Goal: Task Accomplishment & Management: Manage account settings

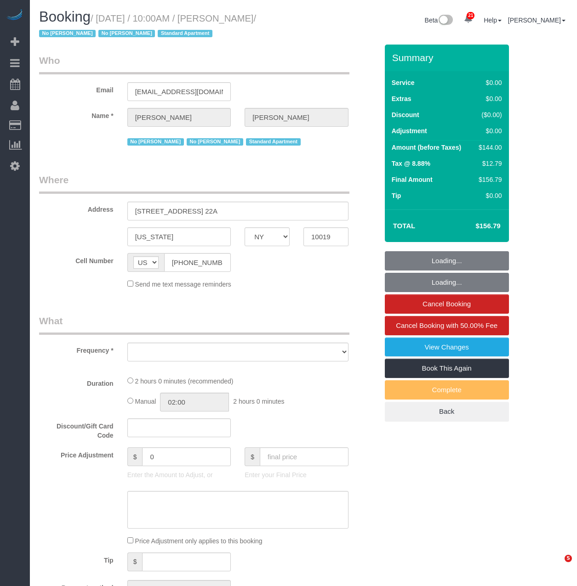
select select "NY"
select select "object:10825"
select select "1"
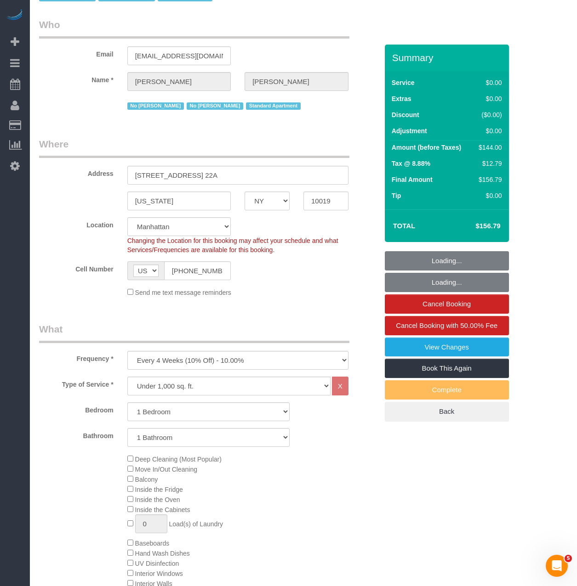
select select "string:stripe-pm_1MiOhd4VGloSiKo7u6aFK8UC"
select select "spot49"
select select "number:89"
select select "number:90"
select select "number:15"
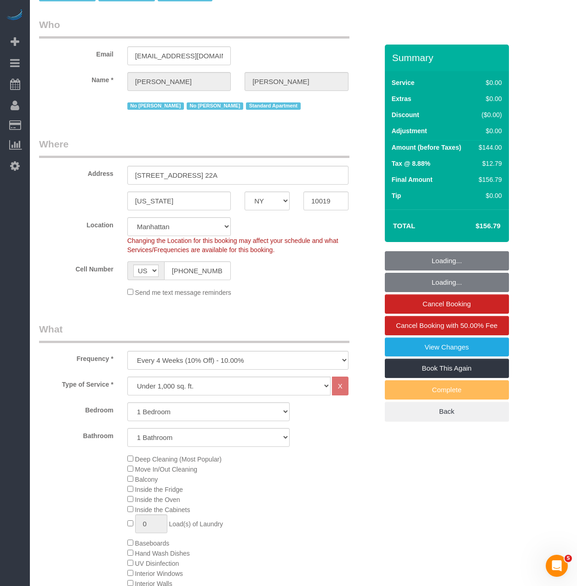
select select "number:5"
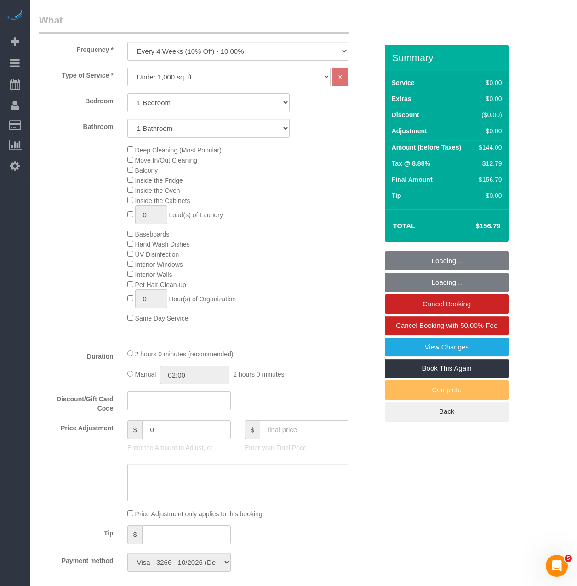
select select "object:11540"
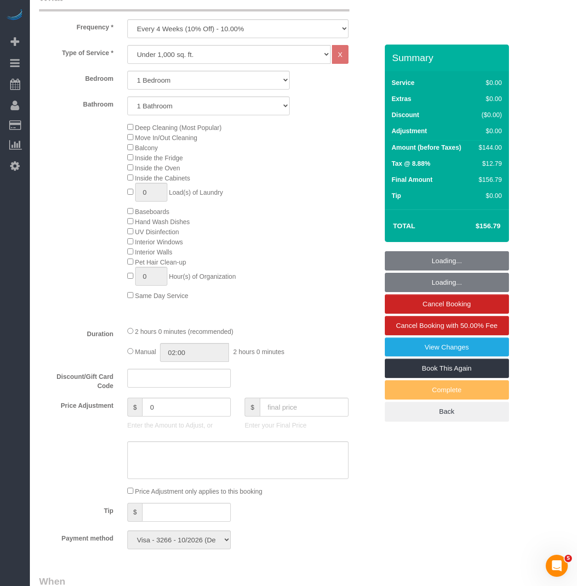
select select "1"
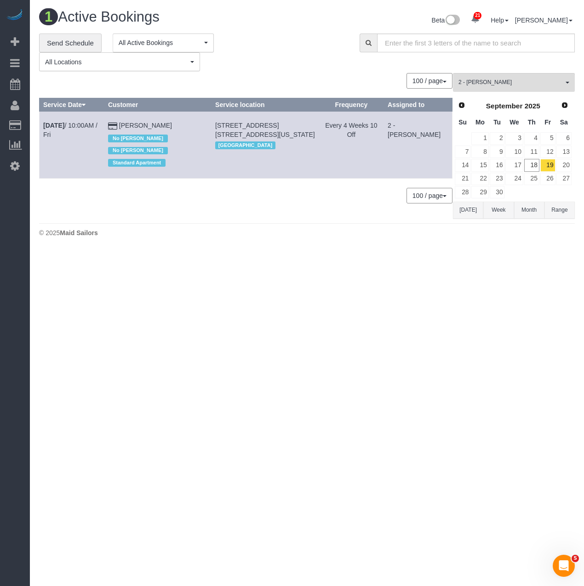
drag, startPoint x: 291, startPoint y: 136, endPoint x: 226, endPoint y: 121, distance: 67.0
click at [226, 121] on td "[STREET_ADDRESS] [STREET_ADDRESS][US_STATE] [GEOGRAPHIC_DATA]" at bounding box center [265, 145] width 108 height 67
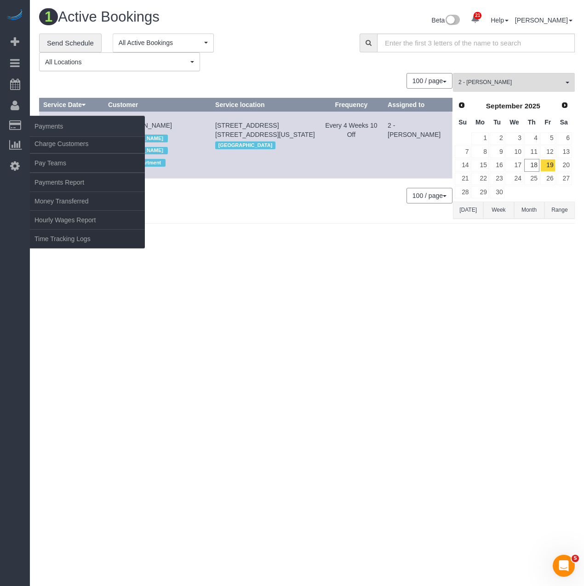
copy span "[STREET_ADDRESS] [STREET_ADDRESS][US_STATE]"
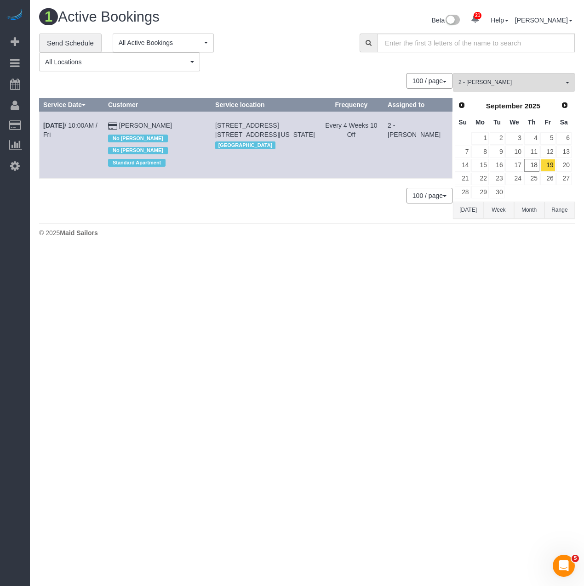
click at [257, 216] on div "0 Bookings found. We couldn't find any bookings that matched your search. Creat…" at bounding box center [246, 145] width 414 height 145
drag, startPoint x: 81, startPoint y: 122, endPoint x: 187, endPoint y: 120, distance: 105.7
click at [187, 120] on div "**********" at bounding box center [306, 126] width 549 height 185
click at [187, 120] on td "[PERSON_NAME] No [PERSON_NAME] No [PERSON_NAME] Standard Apartment" at bounding box center [157, 145] width 107 height 67
drag, startPoint x: 183, startPoint y: 123, endPoint x: 43, endPoint y: 122, distance: 140.6
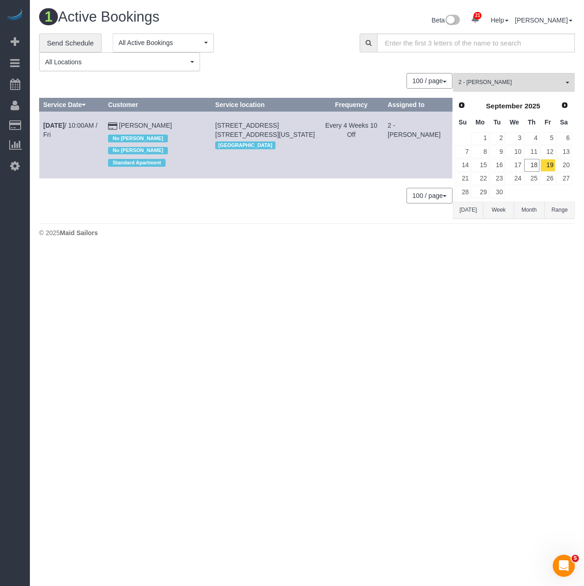
click at [43, 122] on tr "[DATE] 10:00AM / Fri [PERSON_NAME] No [PERSON_NAME] No [PERSON_NAME] Standard A…" at bounding box center [246, 145] width 413 height 67
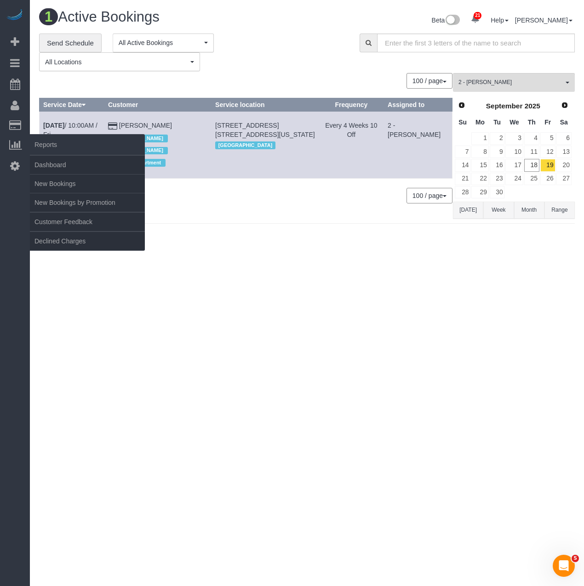
copy tr "[DATE] 10:00AM / Fri [PERSON_NAME]"
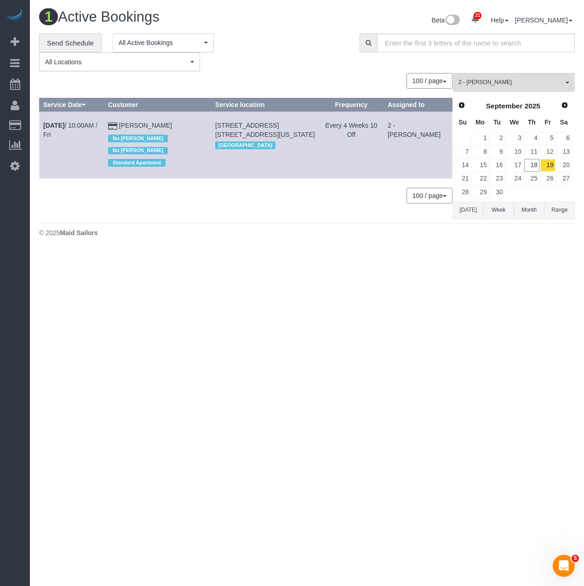
drag, startPoint x: 284, startPoint y: 140, endPoint x: 230, endPoint y: 124, distance: 56.0
click at [230, 124] on td "[STREET_ADDRESS] [STREET_ADDRESS][US_STATE] [GEOGRAPHIC_DATA]" at bounding box center [265, 145] width 108 height 67
drag, startPoint x: 224, startPoint y: 125, endPoint x: 298, endPoint y: 133, distance: 74.5
click at [298, 133] on td "[STREET_ADDRESS] [STREET_ADDRESS][US_STATE] [GEOGRAPHIC_DATA]" at bounding box center [265, 145] width 108 height 67
copy span "[STREET_ADDRESS] [STREET_ADDRESS][US_STATE]"
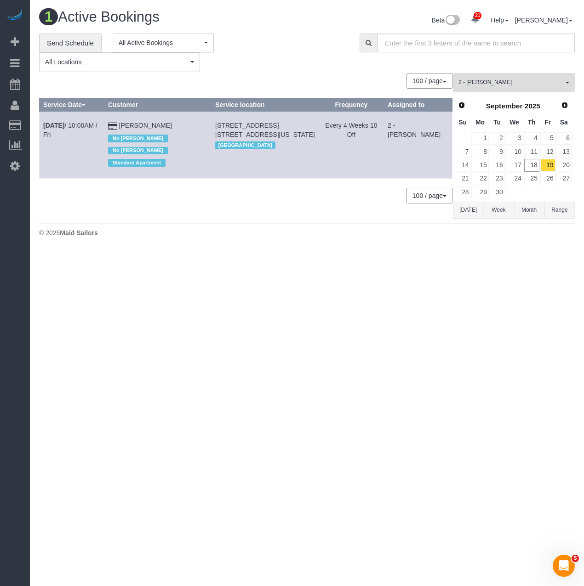
click at [551, 86] on span "2 - [PERSON_NAME]" at bounding box center [510, 83] width 105 height 8
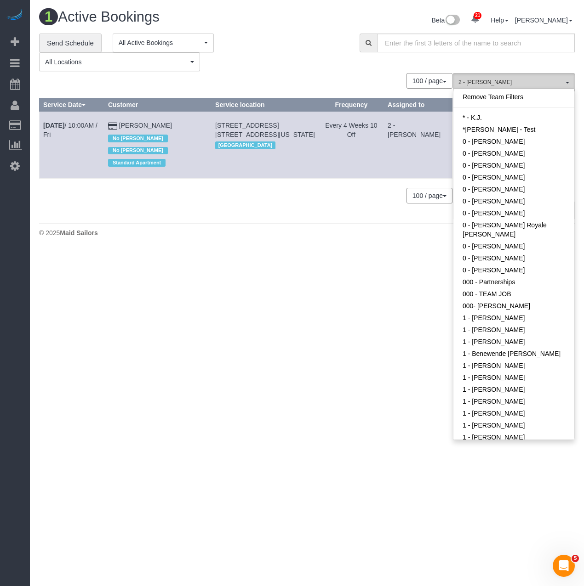
scroll to position [508, 0]
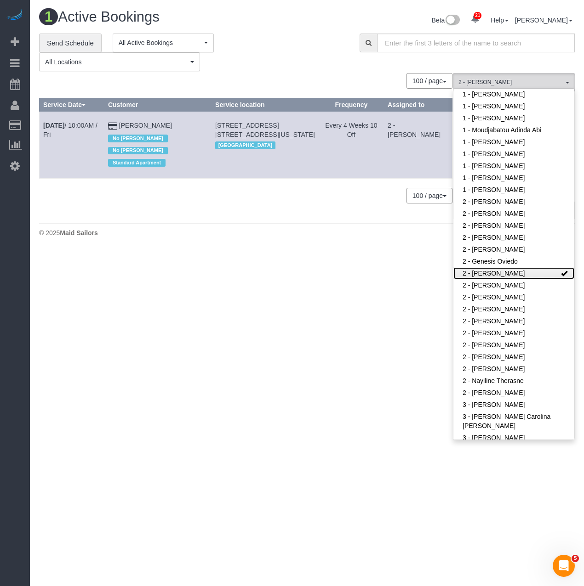
click at [497, 267] on link "2 - [PERSON_NAME]" at bounding box center [513, 273] width 121 height 12
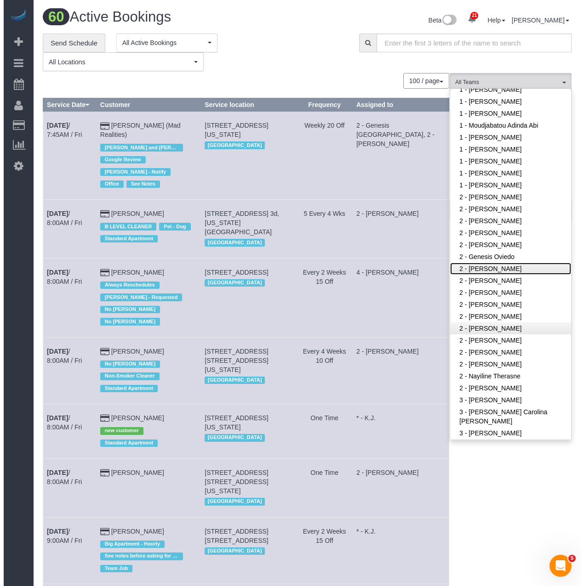
scroll to position [554, 0]
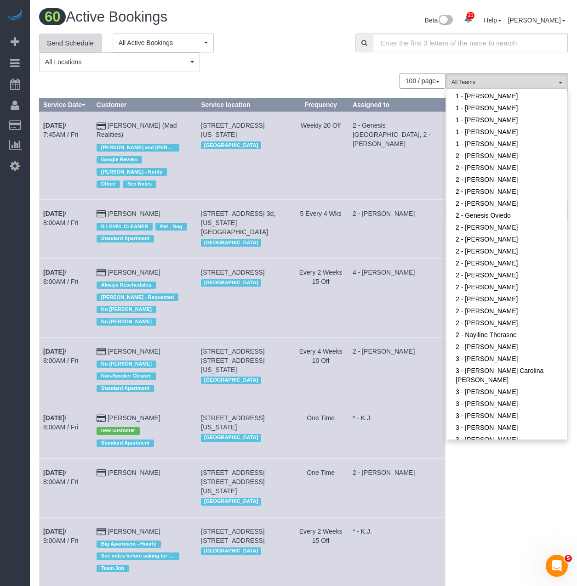
click at [55, 36] on link "Send Schedule" at bounding box center [70, 43] width 63 height 19
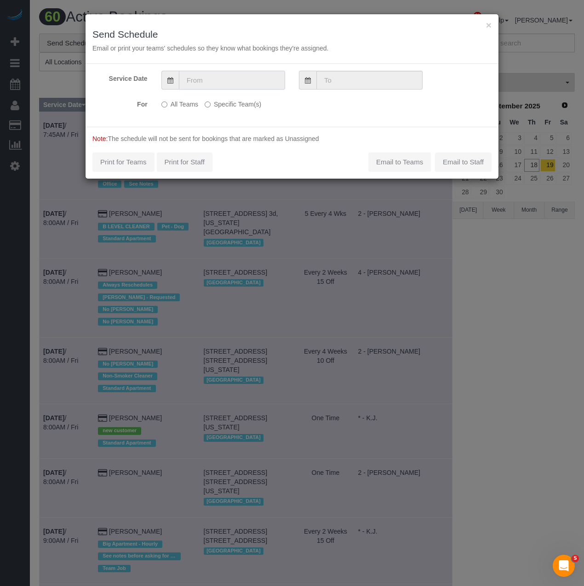
click at [215, 76] on input "text" at bounding box center [232, 80] width 106 height 19
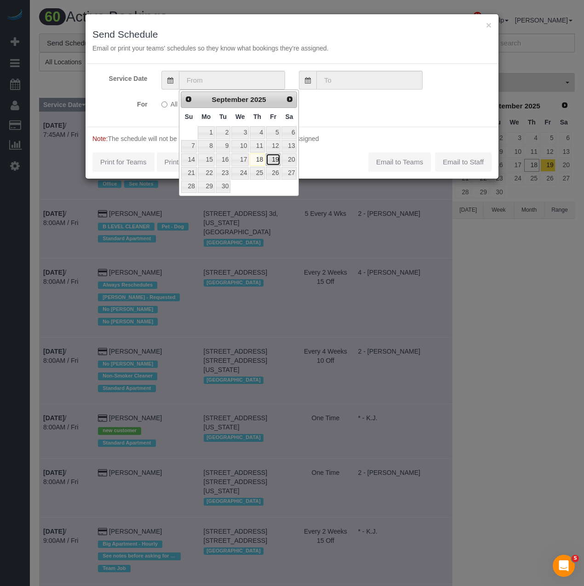
click at [276, 160] on link "19" at bounding box center [273, 159] width 15 height 12
type input "[DATE]"
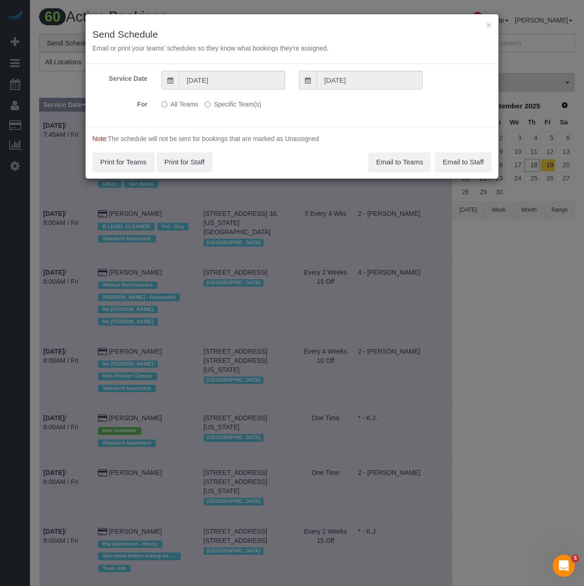
click at [211, 102] on label "Specific Team(s)" at bounding box center [233, 103] width 57 height 12
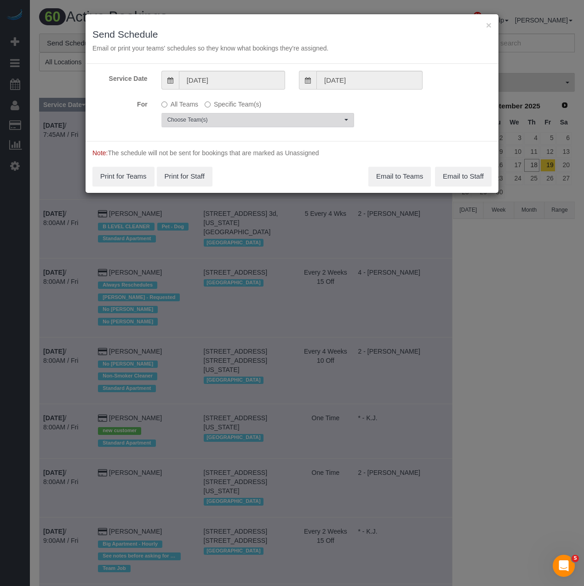
click at [210, 115] on button "Choose Team(s)" at bounding box center [257, 120] width 193 height 14
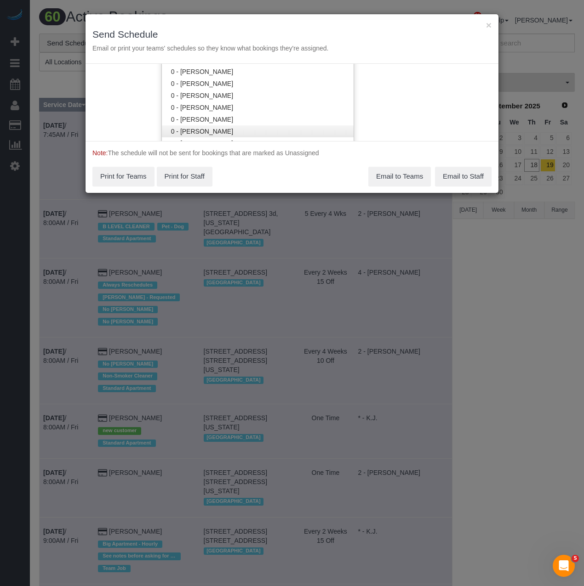
scroll to position [94, 0]
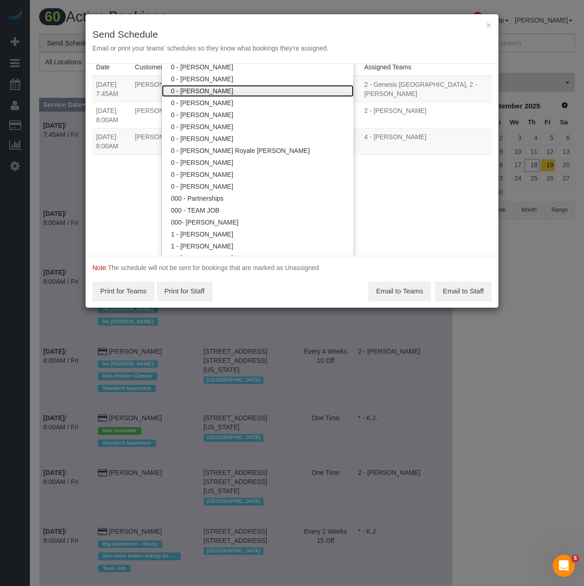
click at [213, 91] on link "0 - [PERSON_NAME]" at bounding box center [258, 91] width 192 height 12
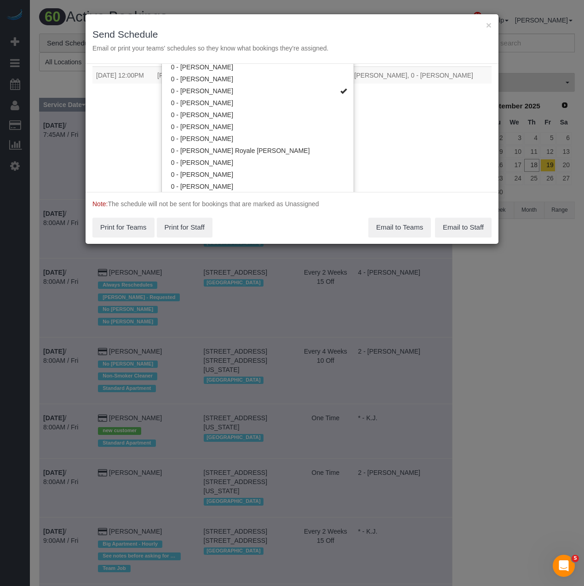
click at [127, 158] on div "Service Date [DATE] [DATE] For All Teams Specific Team(s) 0 - [PERSON_NAME] Tea…" at bounding box center [291, 128] width 413 height 128
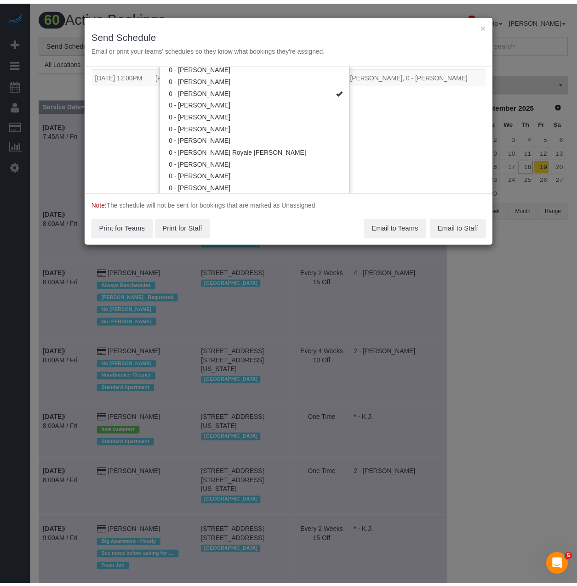
scroll to position [0, 0]
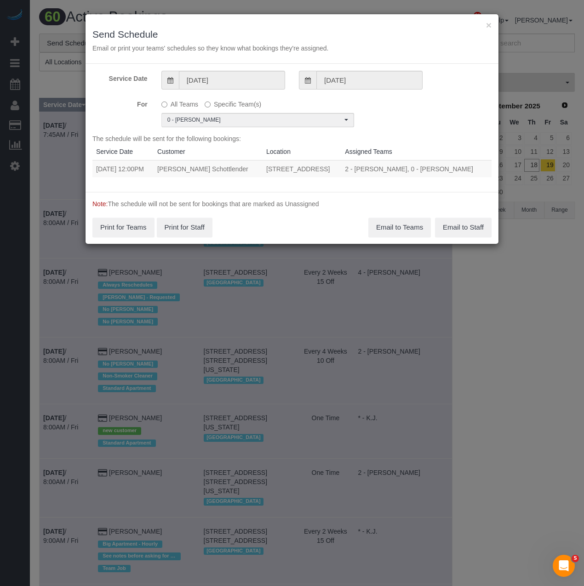
drag, startPoint x: 95, startPoint y: 169, endPoint x: 364, endPoint y: 171, distance: 269.3
click at [364, 171] on tr "[DATE] 12:00PM [PERSON_NAME] Schottlender [STREET_ADDRESS] 2 - [PERSON_NAME], 0…" at bounding box center [291, 168] width 399 height 17
copy tr "[DATE] 12:00PM [PERSON_NAME] Schottlender [STREET_ADDRESS]"
click at [382, 229] on button "Email to Teams" at bounding box center [399, 227] width 63 height 19
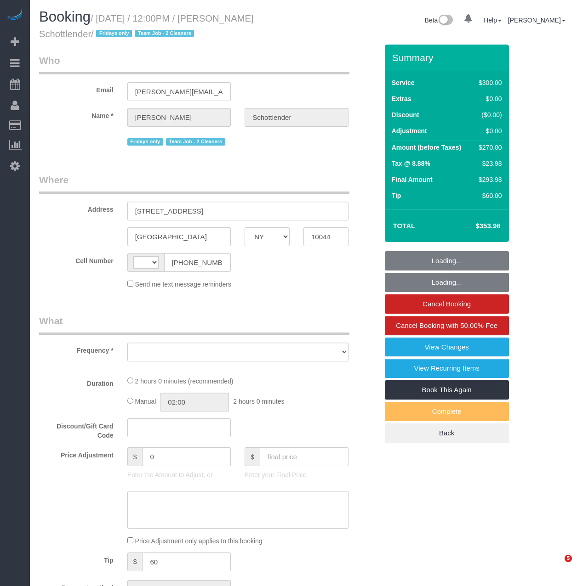
select select "NY"
select select "string:US"
select select "object:450"
select select "number:89"
select select "number:90"
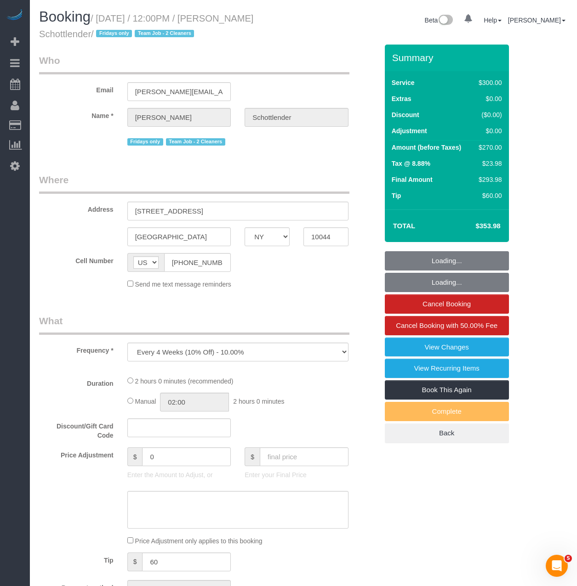
select select "number:15"
select select "number:5"
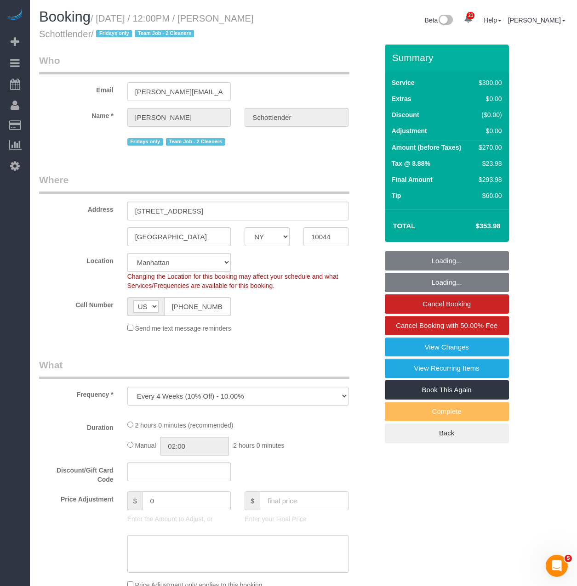
select select "string:stripe-pm_1K4Tdu4VGloSiKo7p6t4cjqY"
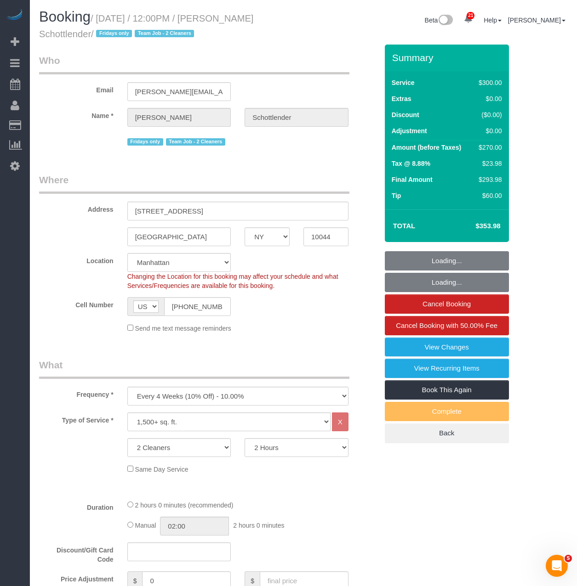
select select "object:1044"
select select "spot1"
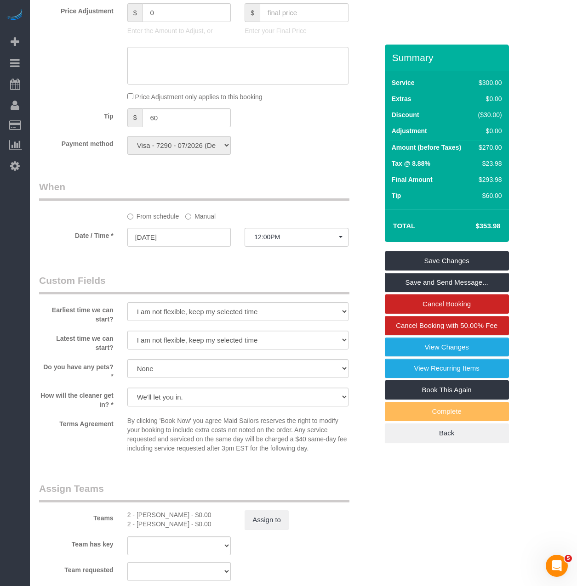
scroll to position [735, 0]
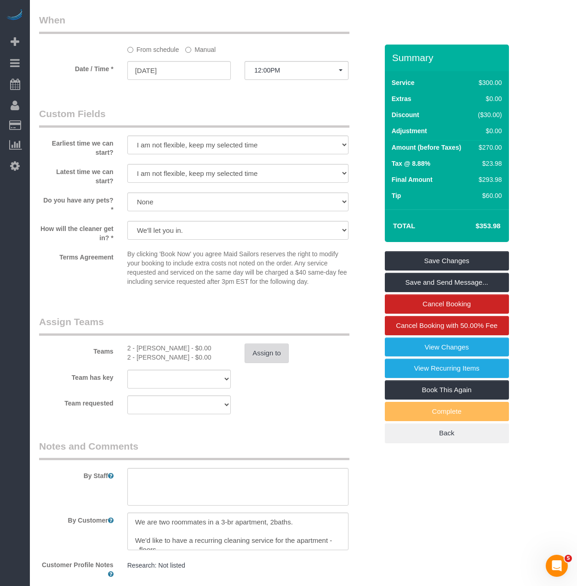
click at [256, 357] on button "Assign to" at bounding box center [266, 353] width 44 height 19
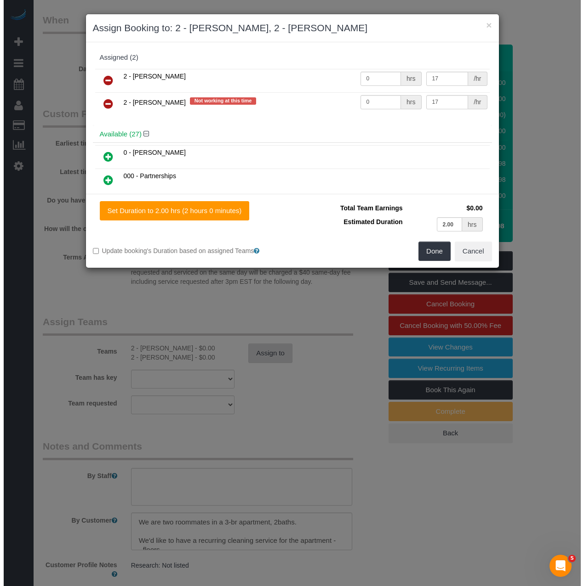
scroll to position [733, 0]
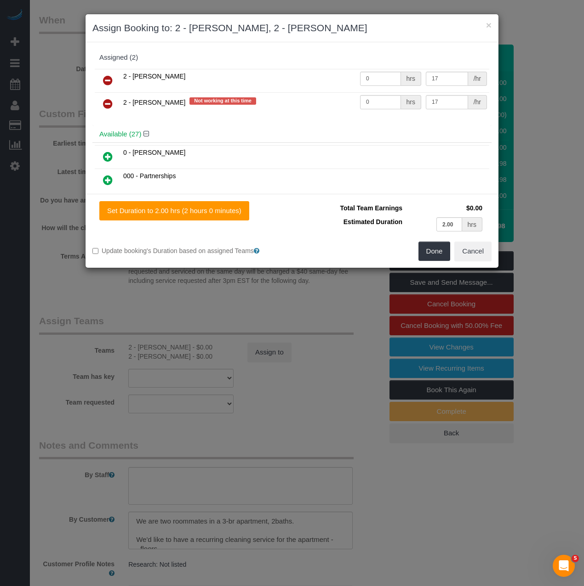
click at [114, 105] on link at bounding box center [108, 104] width 22 height 18
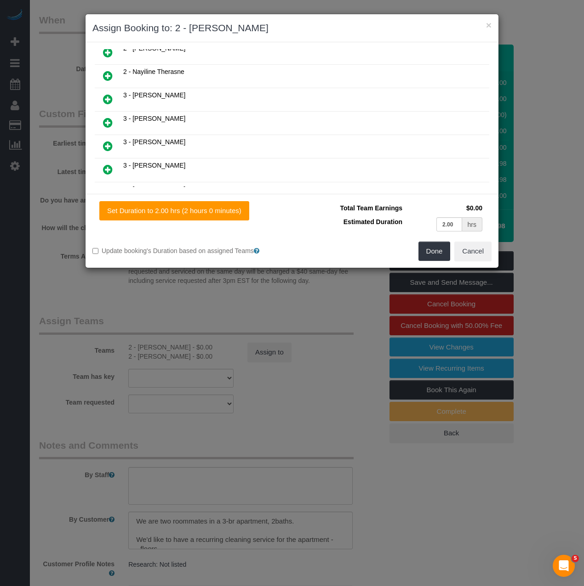
scroll to position [609, 0]
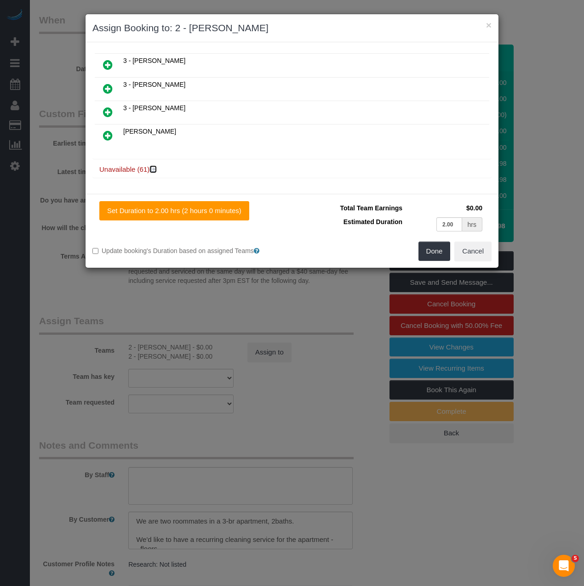
click at [153, 172] on icon at bounding box center [154, 169] width 6 height 7
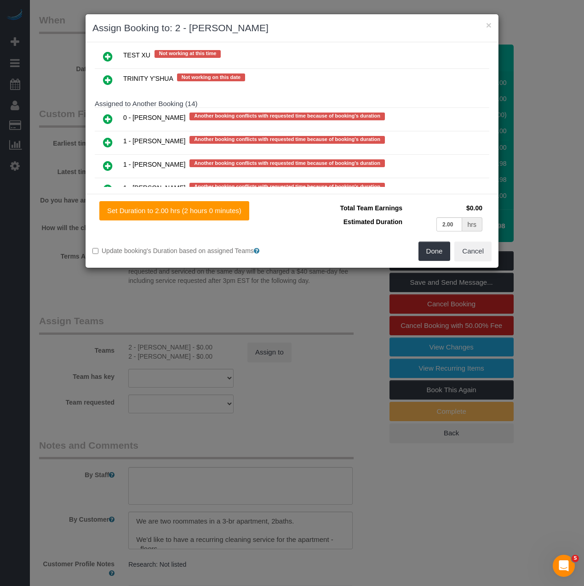
drag, startPoint x: 107, startPoint y: 122, endPoint x: 116, endPoint y: 122, distance: 9.2
click at [107, 122] on icon at bounding box center [108, 119] width 10 height 11
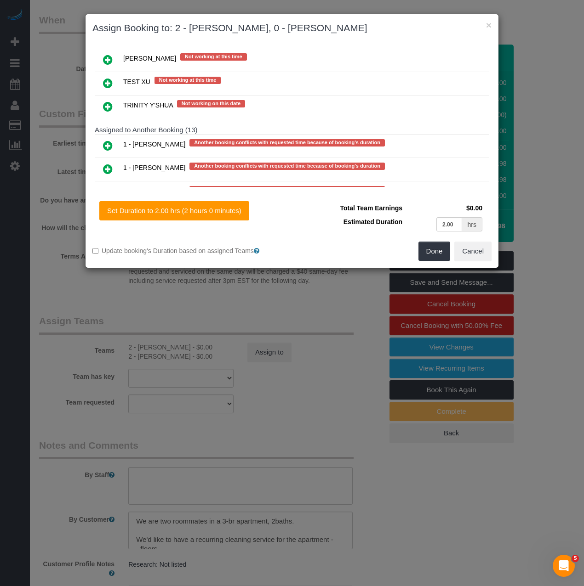
scroll to position [1836, 0]
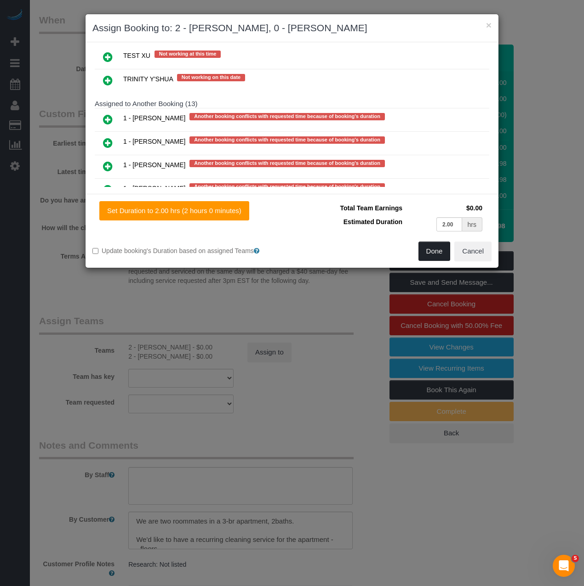
click at [436, 255] on button "Done" at bounding box center [434, 251] width 32 height 19
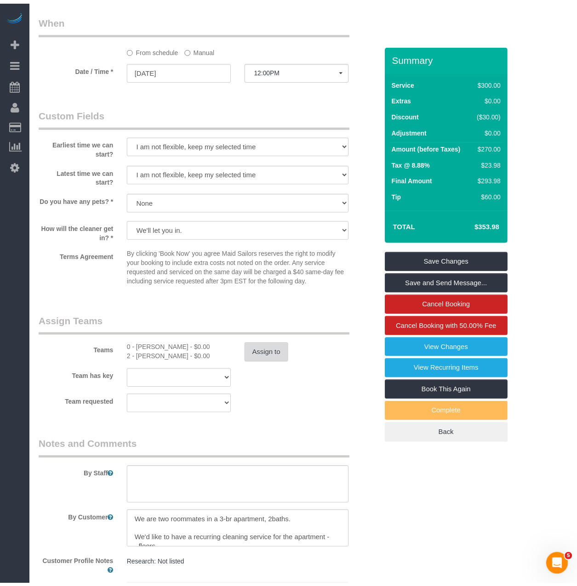
scroll to position [735, 0]
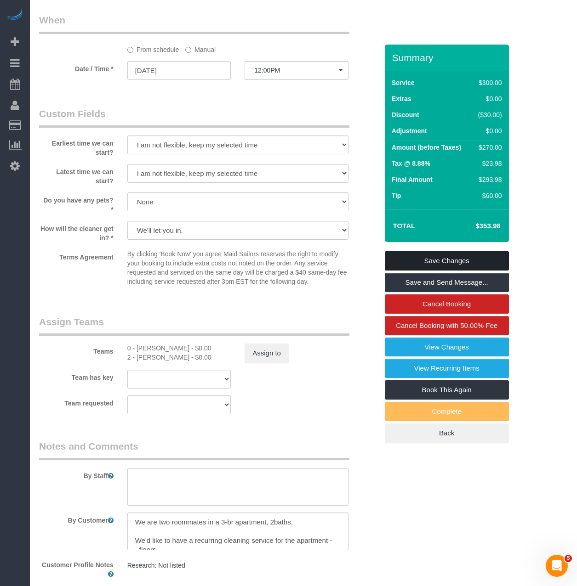
click at [436, 262] on link "Save Changes" at bounding box center [447, 260] width 124 height 19
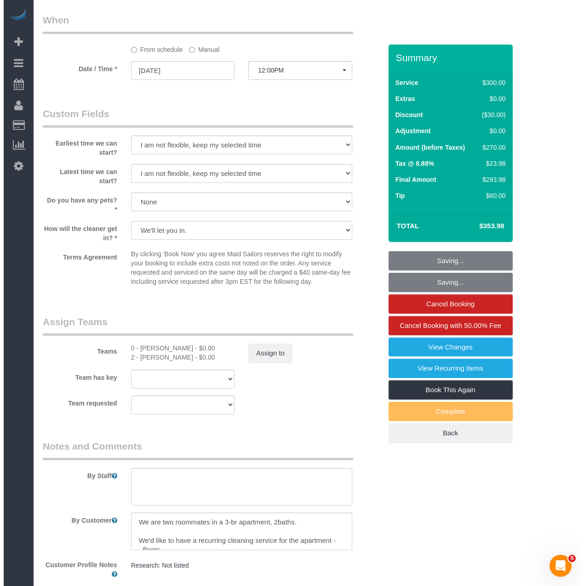
scroll to position [733, 0]
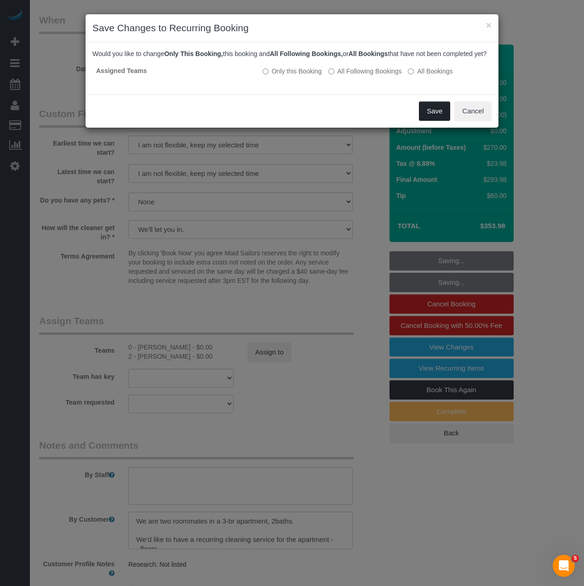
click at [431, 121] on button "Save" at bounding box center [434, 111] width 31 height 19
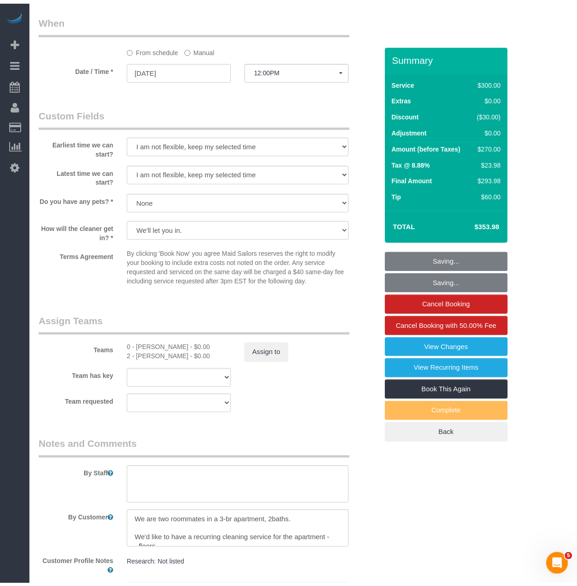
scroll to position [735, 0]
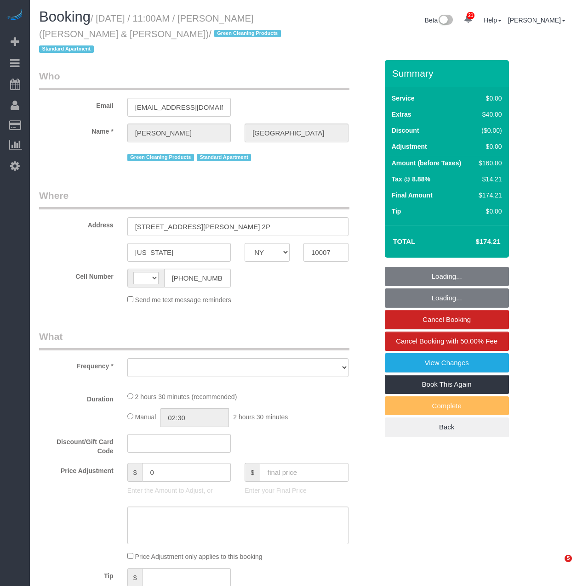
select select "NY"
select select "string:US"
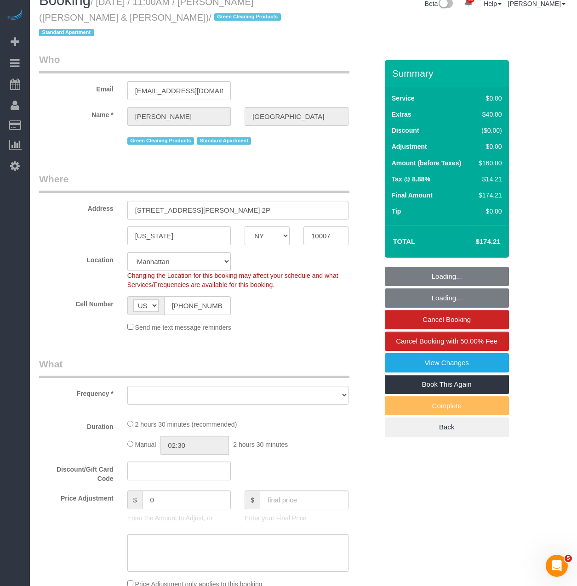
select select "string:stripe-pm_1PoAmE4VGloSiKo7yWsxKTvS"
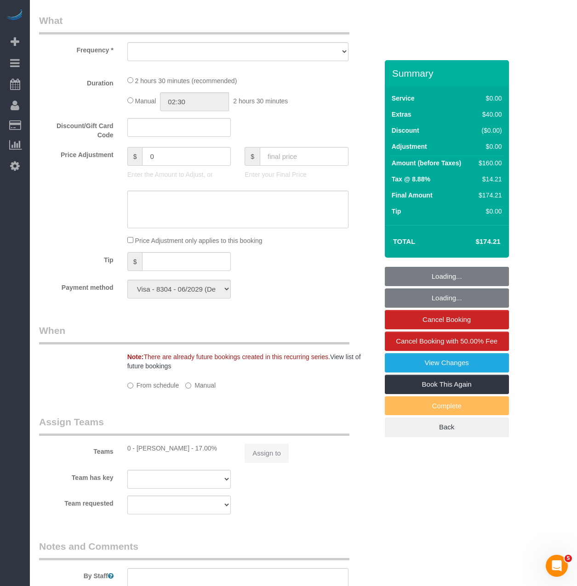
select select "object:817"
select select "spot1"
select select "number:89"
select select "number:90"
select select "number:15"
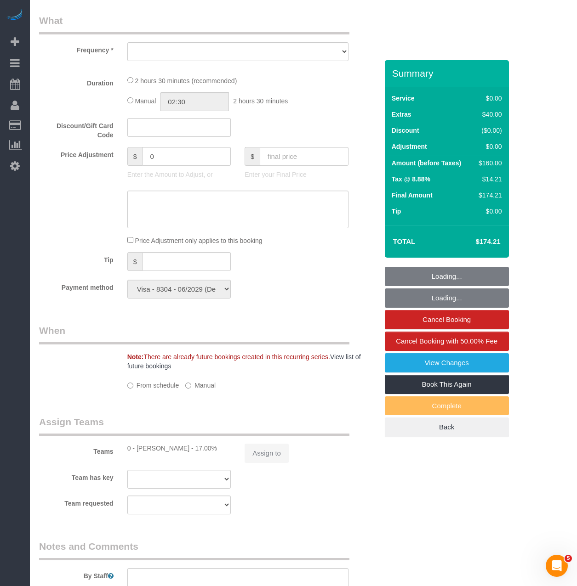
select select "number:6"
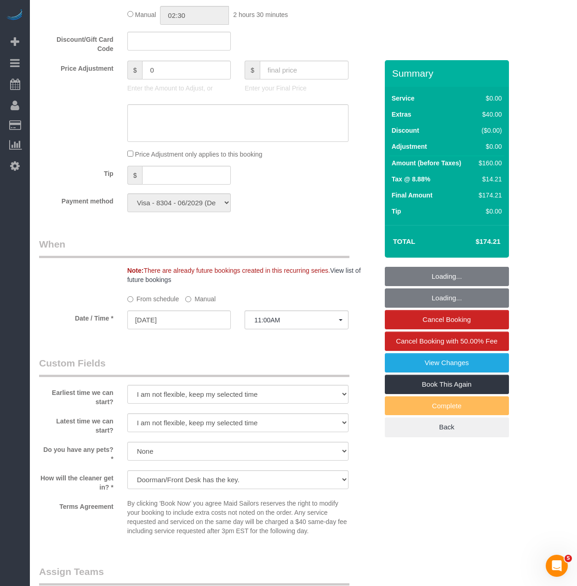
select select "1"
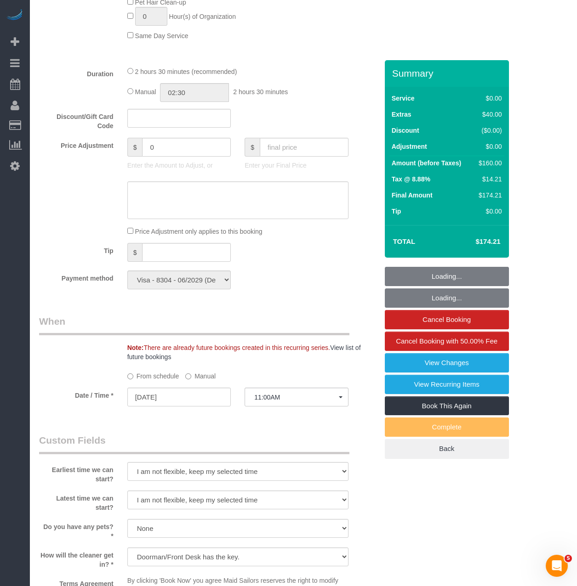
select select "object:1528"
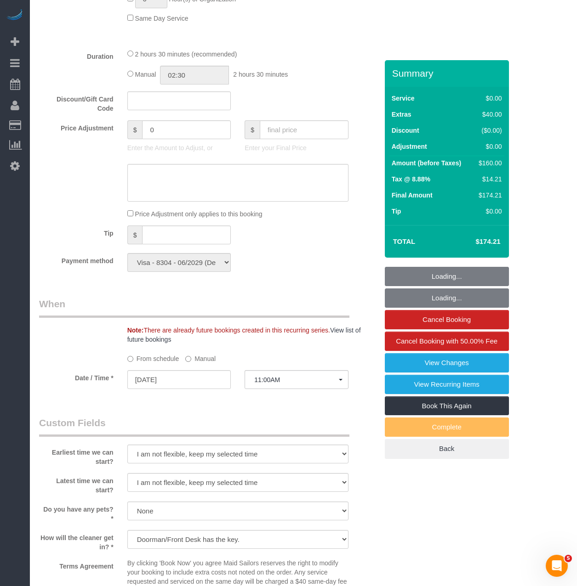
select select "1"
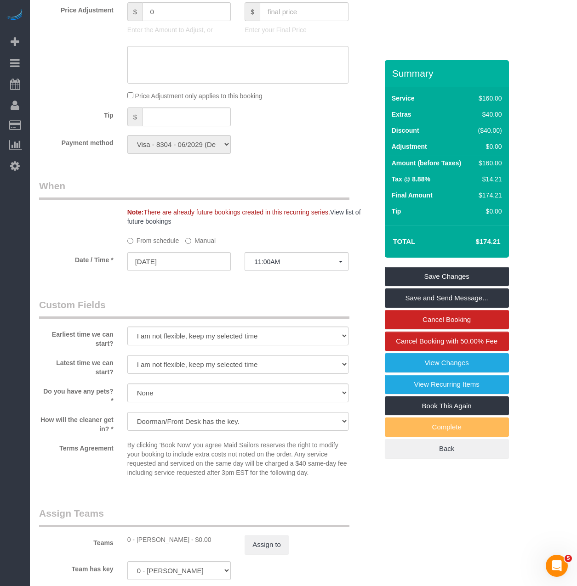
scroll to position [781, 0]
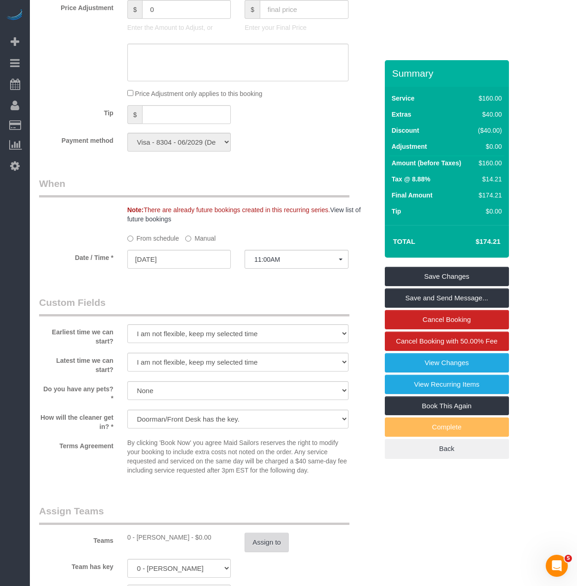
click at [259, 533] on button "Assign to" at bounding box center [266, 542] width 44 height 19
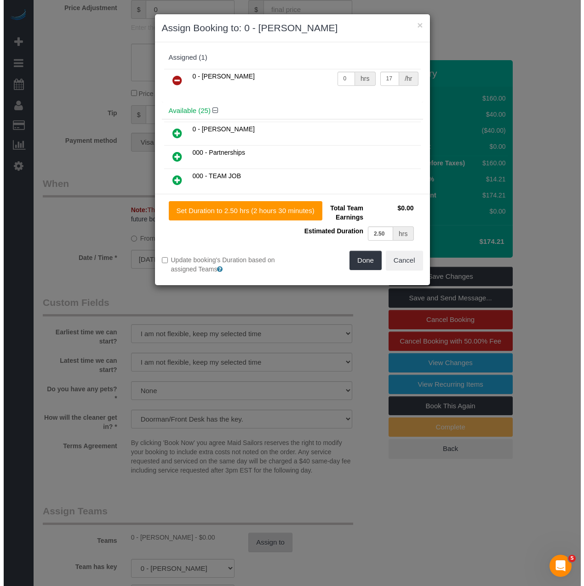
scroll to position [779, 0]
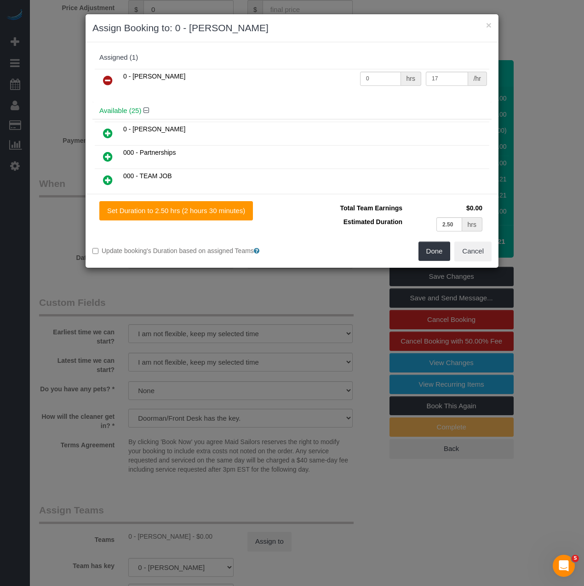
click at [106, 80] on icon at bounding box center [108, 80] width 10 height 11
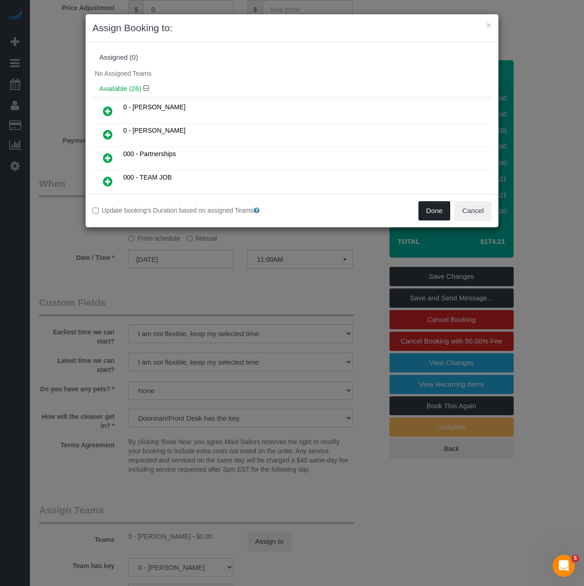
click at [428, 218] on button "Done" at bounding box center [434, 210] width 32 height 19
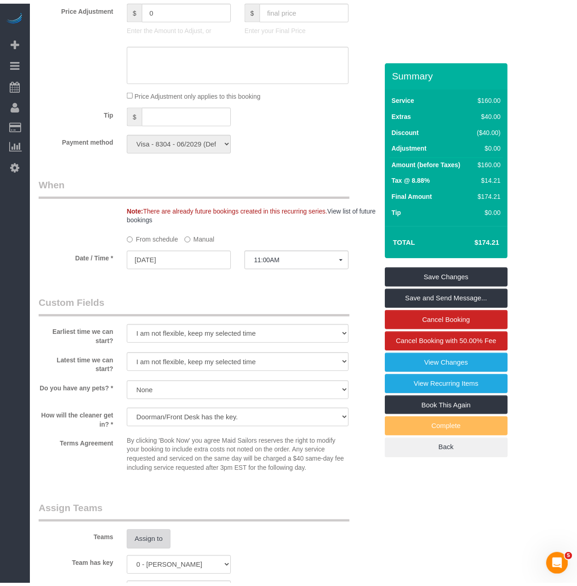
scroll to position [781, 0]
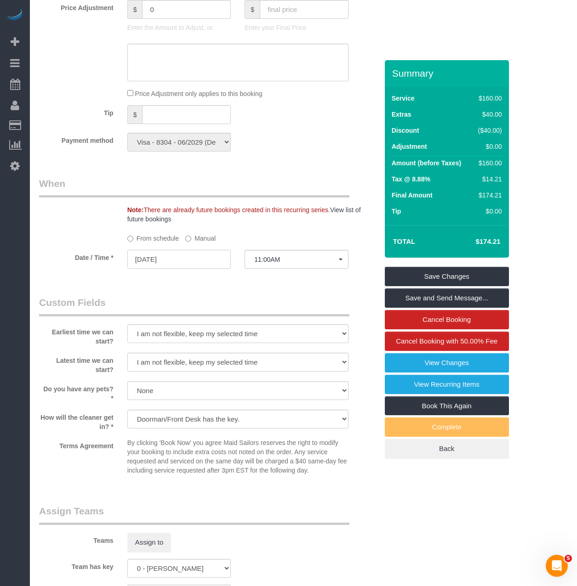
click at [166, 250] on input "[DATE]" at bounding box center [179, 259] width 104 height 19
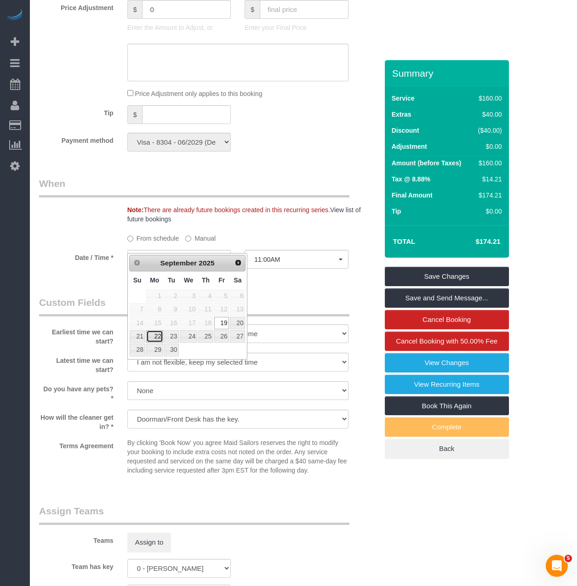
click at [158, 334] on link "22" at bounding box center [154, 336] width 17 height 12
type input "09/22/2025"
select select "spot27"
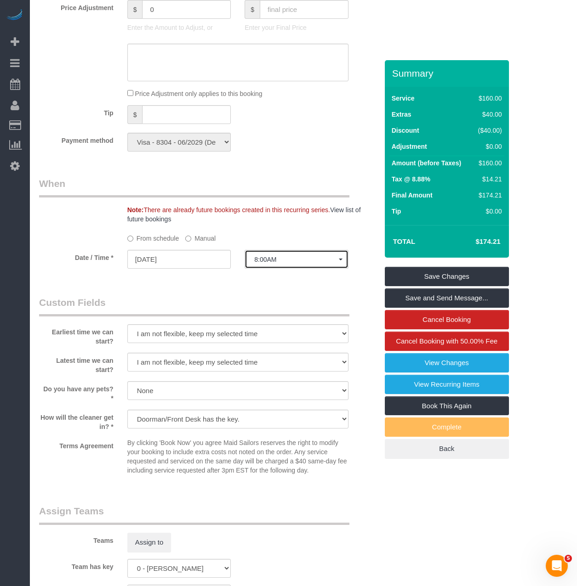
click at [262, 250] on button "8:00AM" at bounding box center [296, 259] width 104 height 19
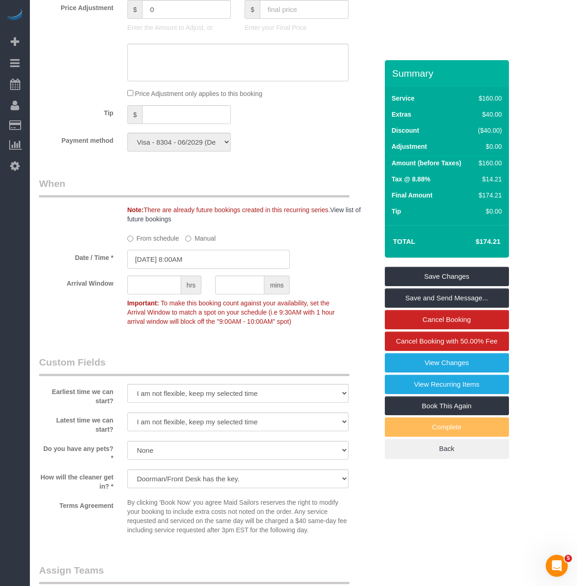
click at [203, 250] on input "09/22/2025 8:00AM" at bounding box center [208, 259] width 162 height 19
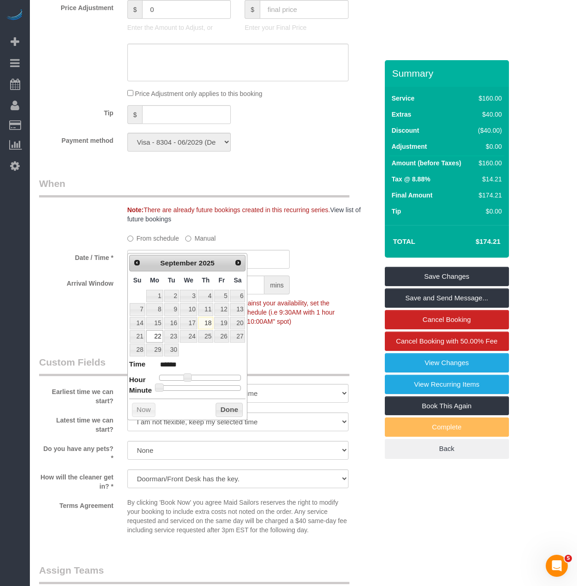
type input "09/22/2025 11:00AM"
type input "*******"
click at [199, 378] on div at bounding box center [200, 378] width 82 height 6
click at [228, 409] on button "Done" at bounding box center [229, 410] width 27 height 15
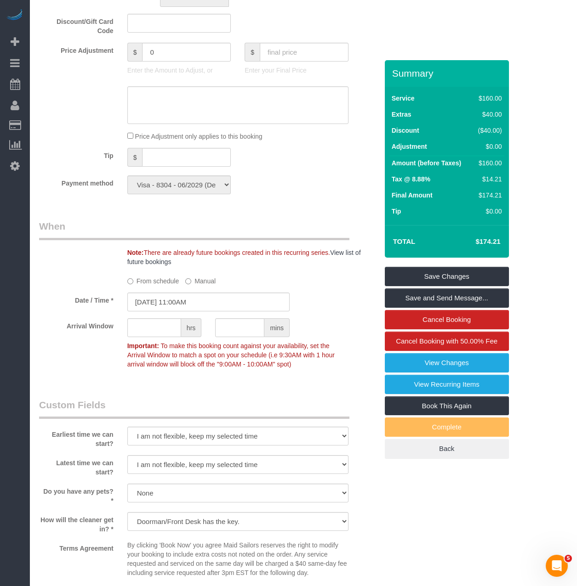
scroll to position [735, 0]
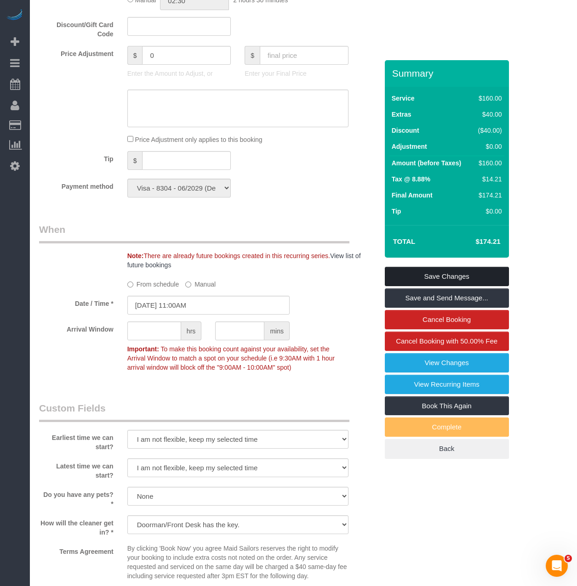
click at [427, 267] on link "Save Changes" at bounding box center [447, 276] width 124 height 19
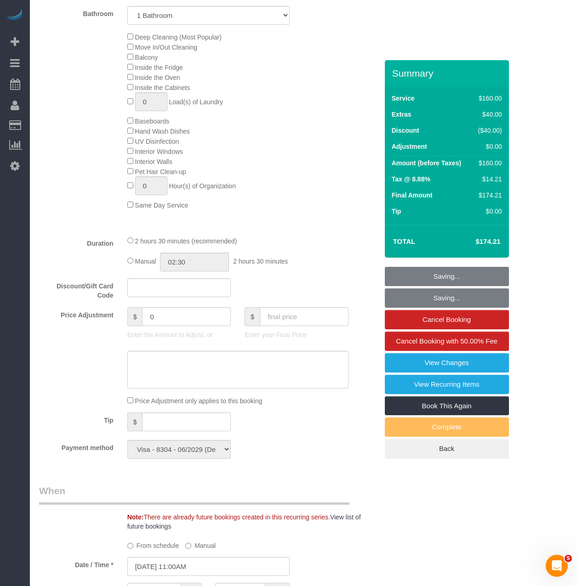
scroll to position [322, 0]
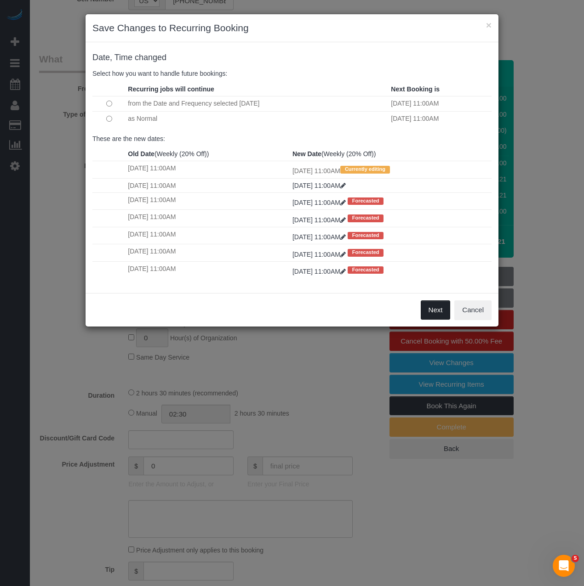
click at [440, 307] on button "Next" at bounding box center [436, 310] width 30 height 19
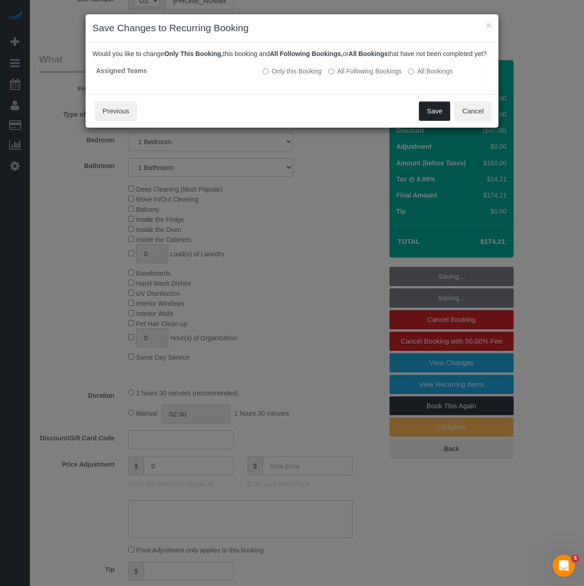
click at [439, 117] on button "Save" at bounding box center [434, 111] width 31 height 19
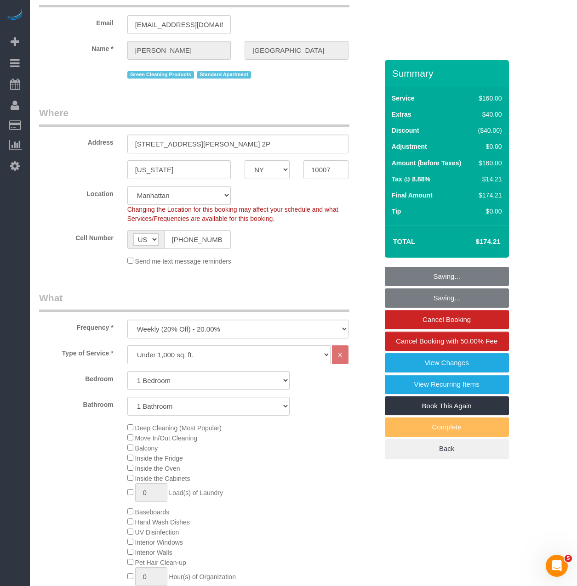
scroll to position [46, 0]
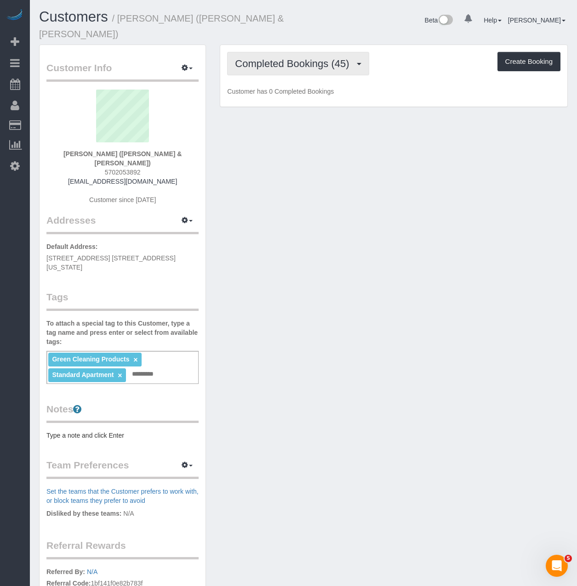
click at [291, 52] on button "Completed Bookings (45)" at bounding box center [298, 63] width 142 height 23
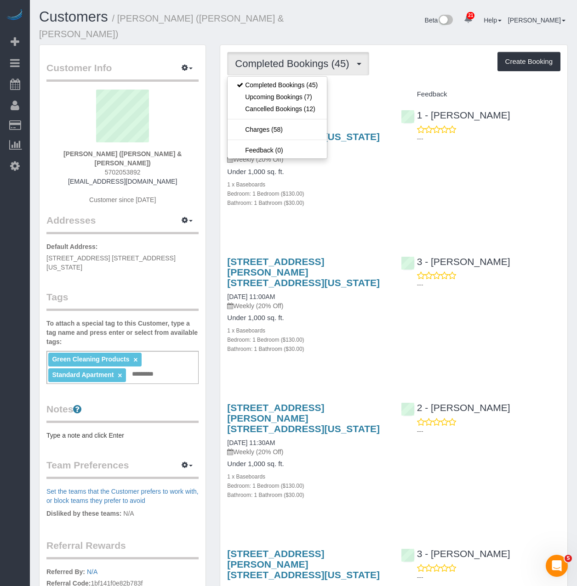
click at [210, 170] on div "Customer Info Edit Contact Info Send Message Email Preferences Special Sales Ta…" at bounding box center [122, 371] width 181 height 652
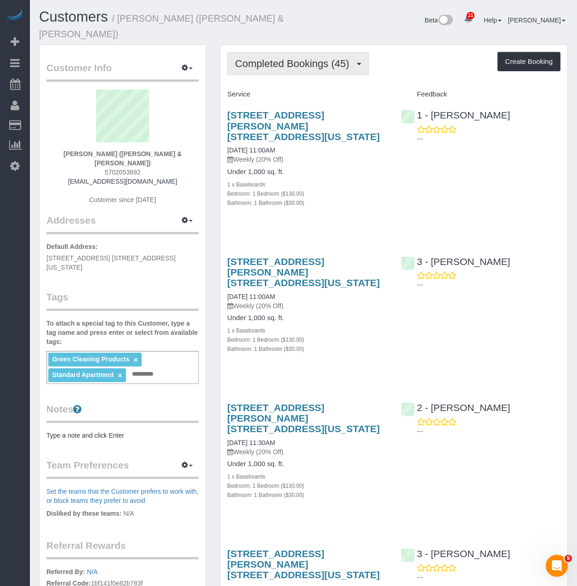
click at [267, 59] on button "Completed Bookings (45)" at bounding box center [298, 63] width 142 height 23
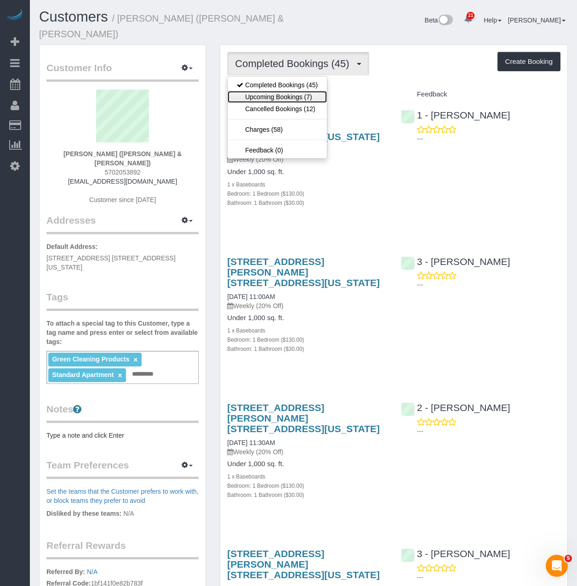
click at [265, 91] on link "Upcoming Bookings (7)" at bounding box center [276, 97] width 99 height 12
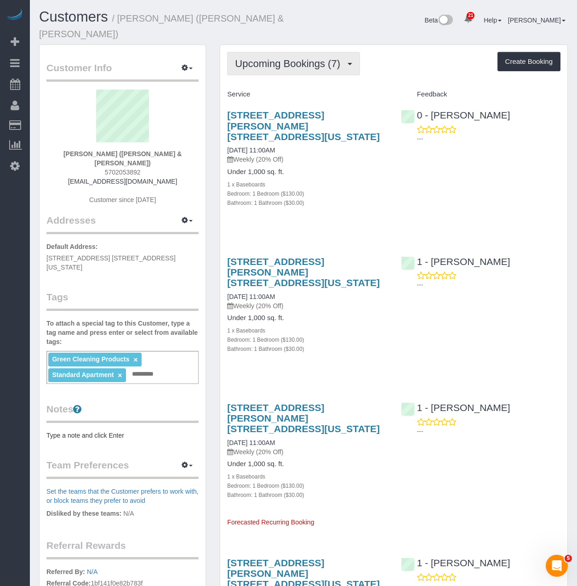
click at [298, 58] on span "Upcoming Bookings (7)" at bounding box center [290, 63] width 110 height 11
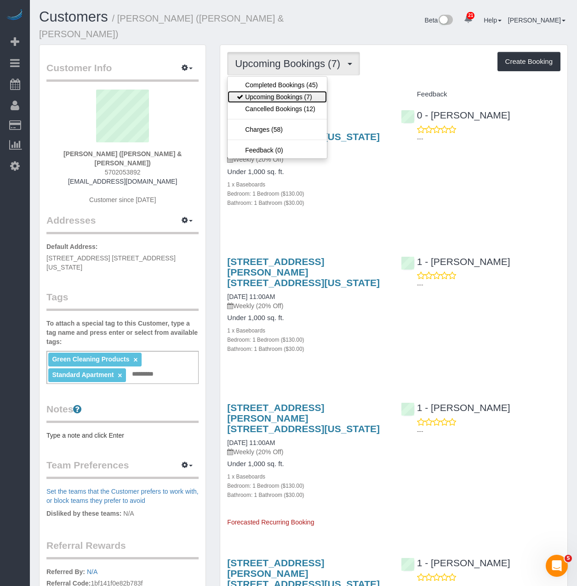
click at [267, 91] on link "Upcoming Bookings (7)" at bounding box center [276, 97] width 99 height 12
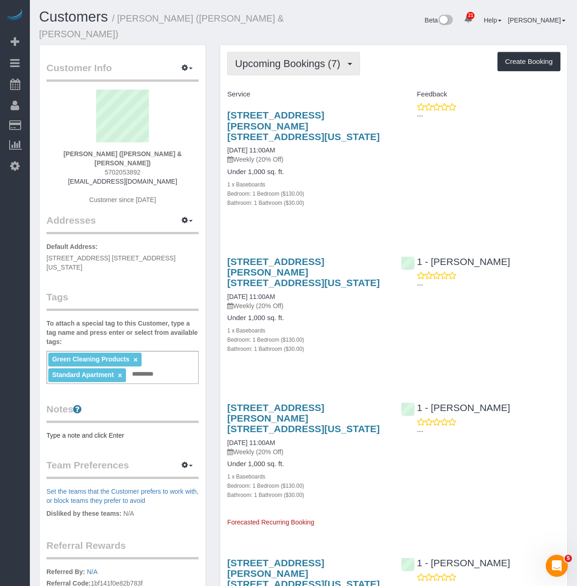
click at [301, 58] on button "Upcoming Bookings (7)" at bounding box center [293, 63] width 133 height 23
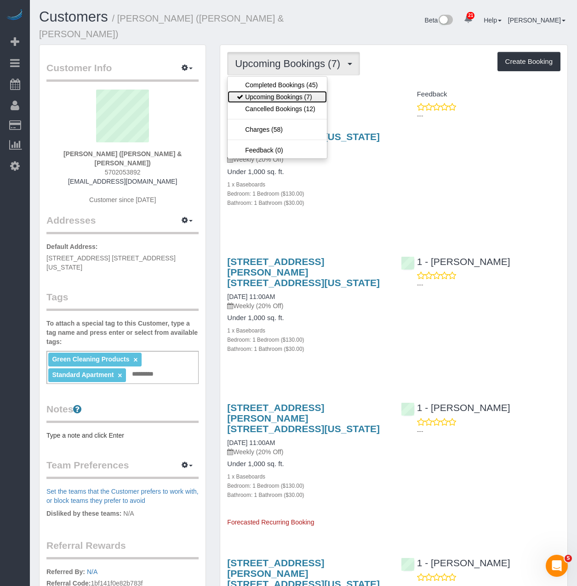
click at [295, 91] on link "Upcoming Bookings (7)" at bounding box center [276, 97] width 99 height 12
